Goal: Information Seeking & Learning: Learn about a topic

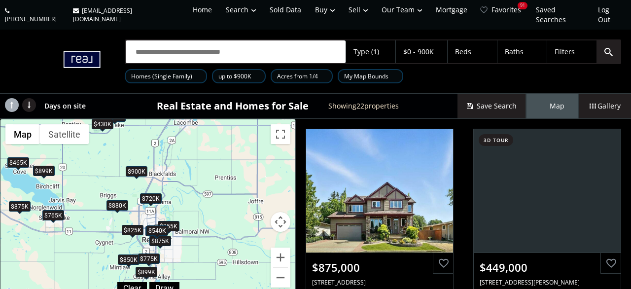
drag, startPoint x: 230, startPoint y: 190, endPoint x: 103, endPoint y: 189, distance: 127.1
click at [103, 189] on div "To navigate, press the arrow keys. $875K $449K $350K $825K $660K $850K $775K $8…" at bounding box center [147, 209] width 295 height 180
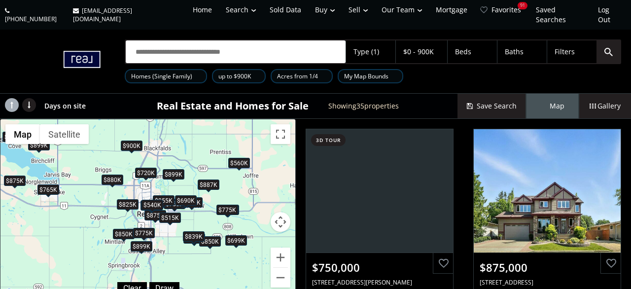
drag, startPoint x: 210, startPoint y: 241, endPoint x: 187, endPoint y: 216, distance: 33.8
click at [187, 216] on div "To navigate, press the arrow keys. $750K $875K $699K $449K $825K $895K $515K $6…" at bounding box center [147, 209] width 295 height 180
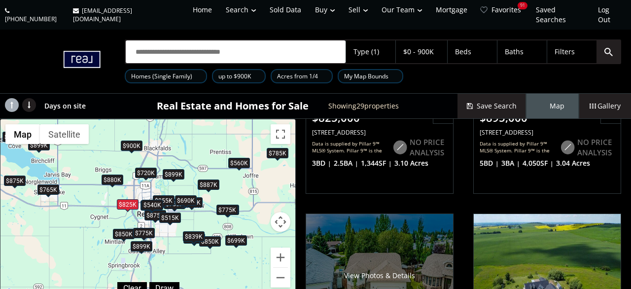
scroll to position [662, 0]
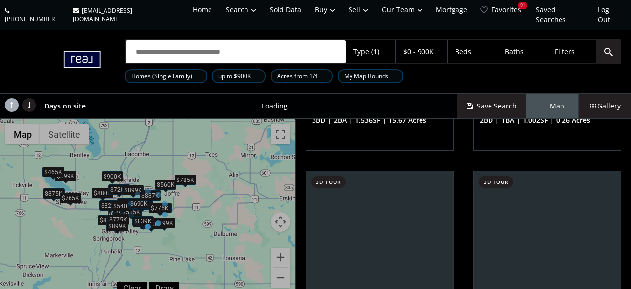
drag, startPoint x: 98, startPoint y: 196, endPoint x: 120, endPoint y: 203, distance: 23.2
click at [120, 203] on div at bounding box center [148, 209] width 296 height 181
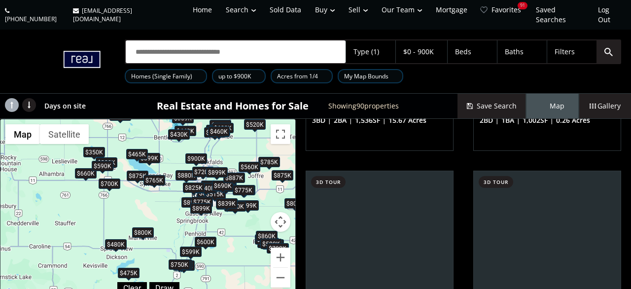
drag, startPoint x: 110, startPoint y: 205, endPoint x: 195, endPoint y: 188, distance: 86.6
click at [232, 191] on div "To navigate, press the arrow keys. $750K $480K $475K $875K $699K $359K $615K $4…" at bounding box center [379, 191] width 295 height 0
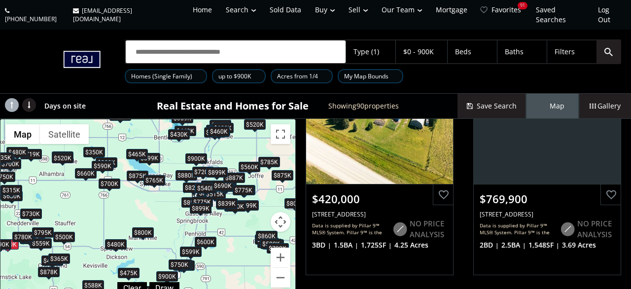
scroll to position [1044, 0]
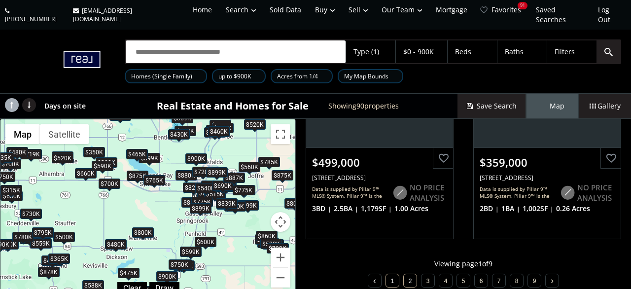
click at [406, 273] on li "2" at bounding box center [410, 280] width 14 height 14
